Goal: Task Accomplishment & Management: Manage account settings

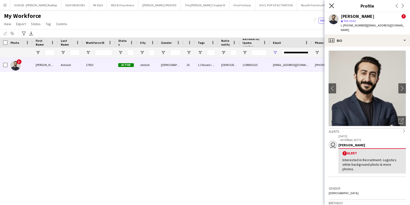
click at [329, 4] on icon "Close pop-in" at bounding box center [331, 5] width 5 height 5
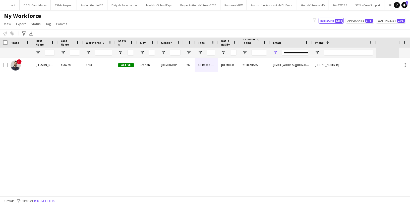
scroll to position [0, 610]
click at [219, 6] on button "Fortune - MPW Close" at bounding box center [232, 5] width 26 height 10
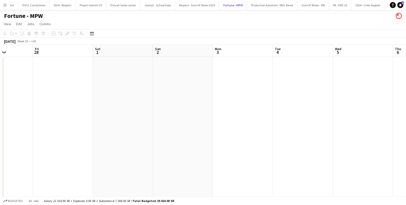
scroll to position [0, 114]
click at [7, 23] on span "View" at bounding box center [7, 24] width 7 height 5
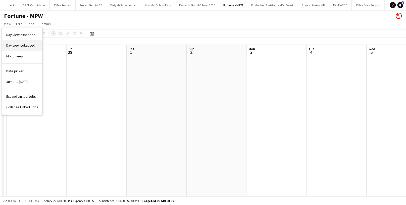
click at [34, 48] on link "Day view collapsed" at bounding box center [22, 45] width 40 height 11
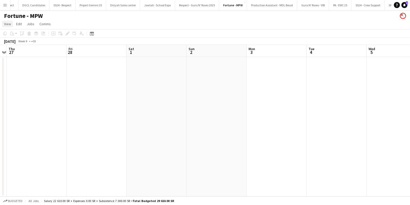
click at [5, 23] on span "View" at bounding box center [7, 24] width 7 height 5
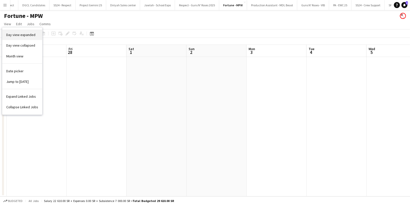
click at [15, 37] on span "Day view expanded" at bounding box center [20, 34] width 29 height 5
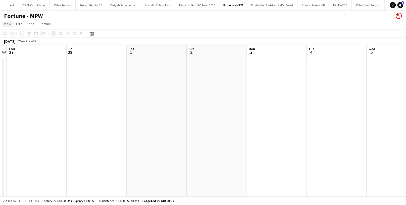
click at [7, 23] on span "View" at bounding box center [7, 24] width 7 height 5
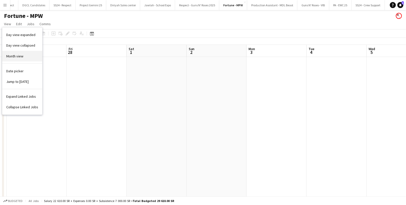
click at [22, 58] on link "Month view" at bounding box center [22, 56] width 40 height 11
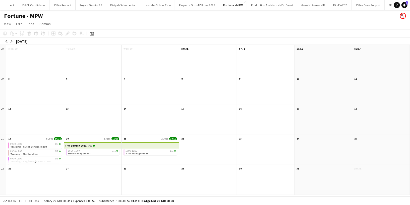
click at [81, 147] on div "MPW Summit 2025 36/36" at bounding box center [80, 145] width 30 height 6
click at [85, 153] on span "MPW Management" at bounding box center [79, 153] width 23 height 3
click at [101, 153] on app-month-view-job-card "10:00-11:00 1/1 MPW Management" at bounding box center [93, 152] width 54 height 6
click at [101, 141] on div "MPW Summit 2025 36/36 10:00-11:00 1/1 MPW Management" at bounding box center [93, 152] width 58 height 23
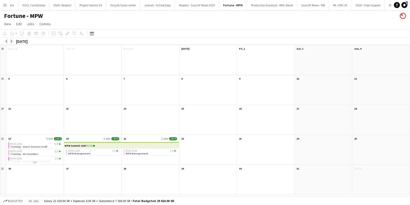
click at [101, 137] on app-month-view-date-header "20 2 Jobs 19/19" at bounding box center [93, 138] width 58 height 6
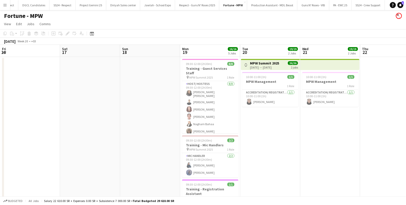
click at [182, 137] on app-job-card "09:30-12:00 (2h30m) 2/2 Training - Mic Handlers pin MPW Summit 2025 1 Role Mic …" at bounding box center [210, 156] width 56 height 42
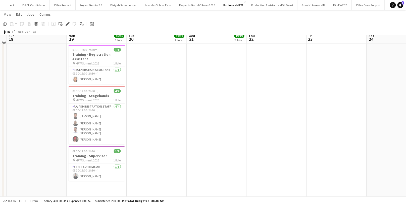
scroll to position [142, 0]
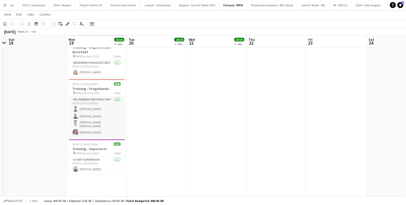
click at [105, 115] on app-card-role "PA/ Administration Staff [DATE] 09:30-12:00 (2h30m) [PERSON_NAME] [PERSON_NAME]…" at bounding box center [97, 116] width 56 height 40
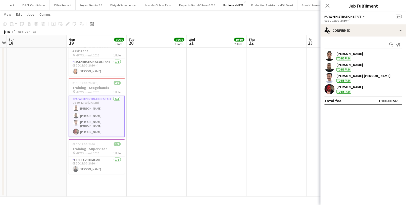
click at [330, 57] on app-user-avatar at bounding box center [330, 56] width 10 height 10
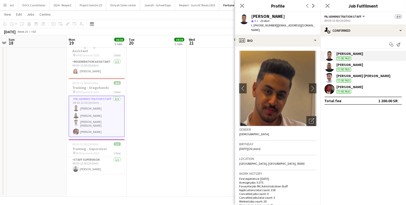
click at [331, 67] on app-user-avatar at bounding box center [330, 67] width 10 height 10
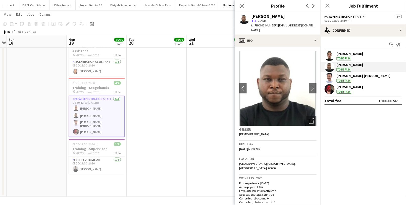
click at [331, 55] on app-user-avatar at bounding box center [330, 56] width 10 height 10
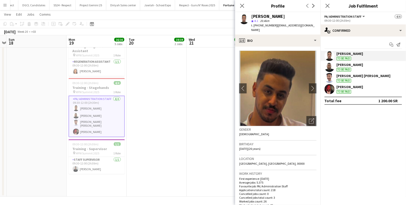
click at [269, 18] on div "[PERSON_NAME]" at bounding box center [268, 16] width 34 height 5
copy div "[PERSON_NAME]"
click at [334, 88] on app-user-avatar at bounding box center [330, 89] width 10 height 10
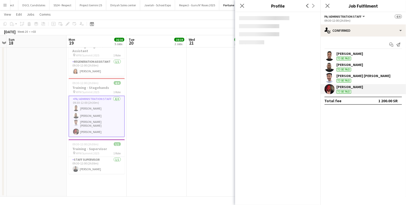
click at [332, 70] on app-user-avatar at bounding box center [330, 67] width 10 height 10
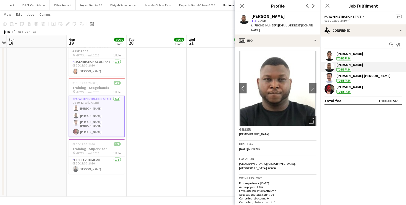
click at [269, 18] on div "[PERSON_NAME]" at bounding box center [268, 16] width 34 height 5
copy div "[PERSON_NAME]"
